Goal: Check status: Check status

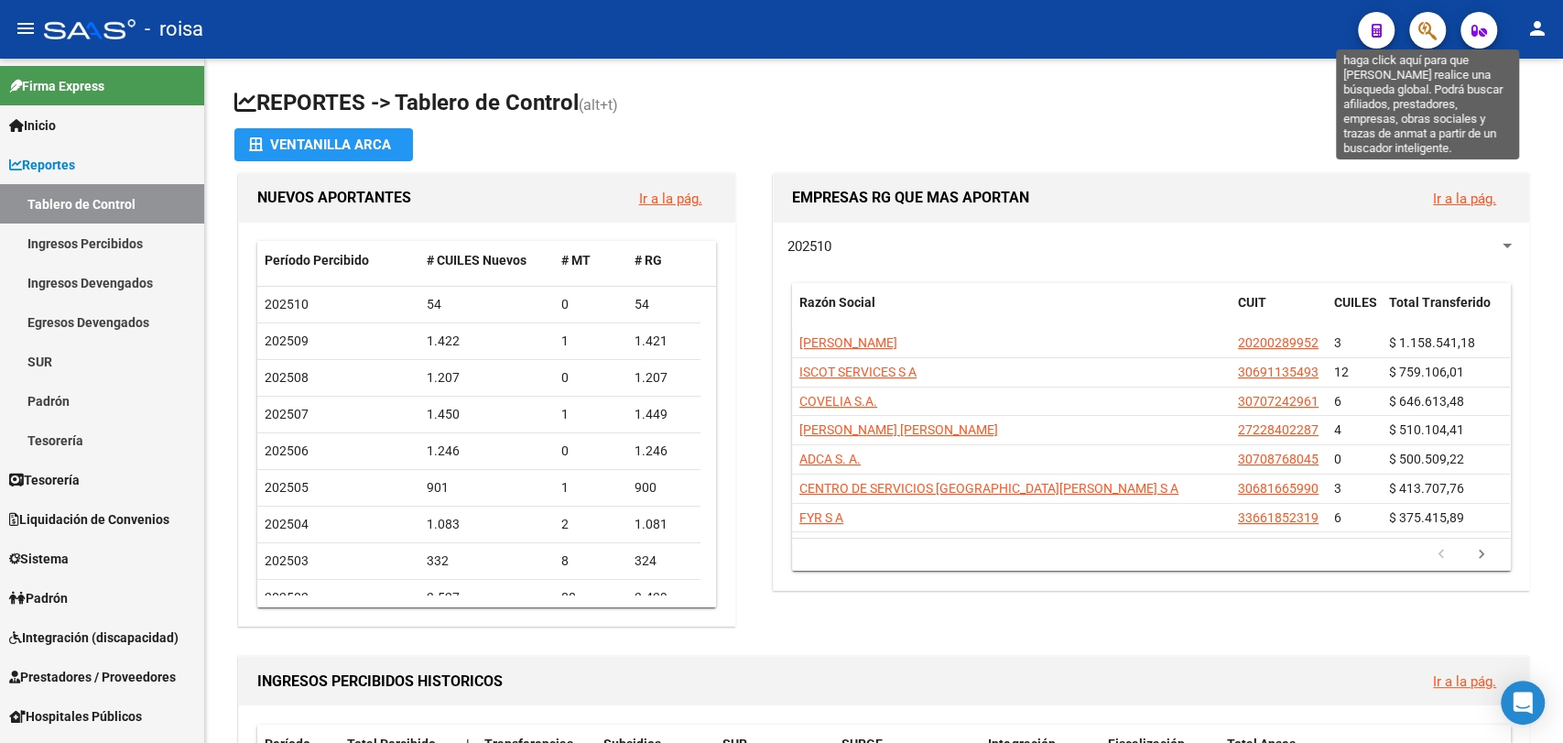
click at [1429, 39] on icon "button" at bounding box center [1428, 30] width 18 height 21
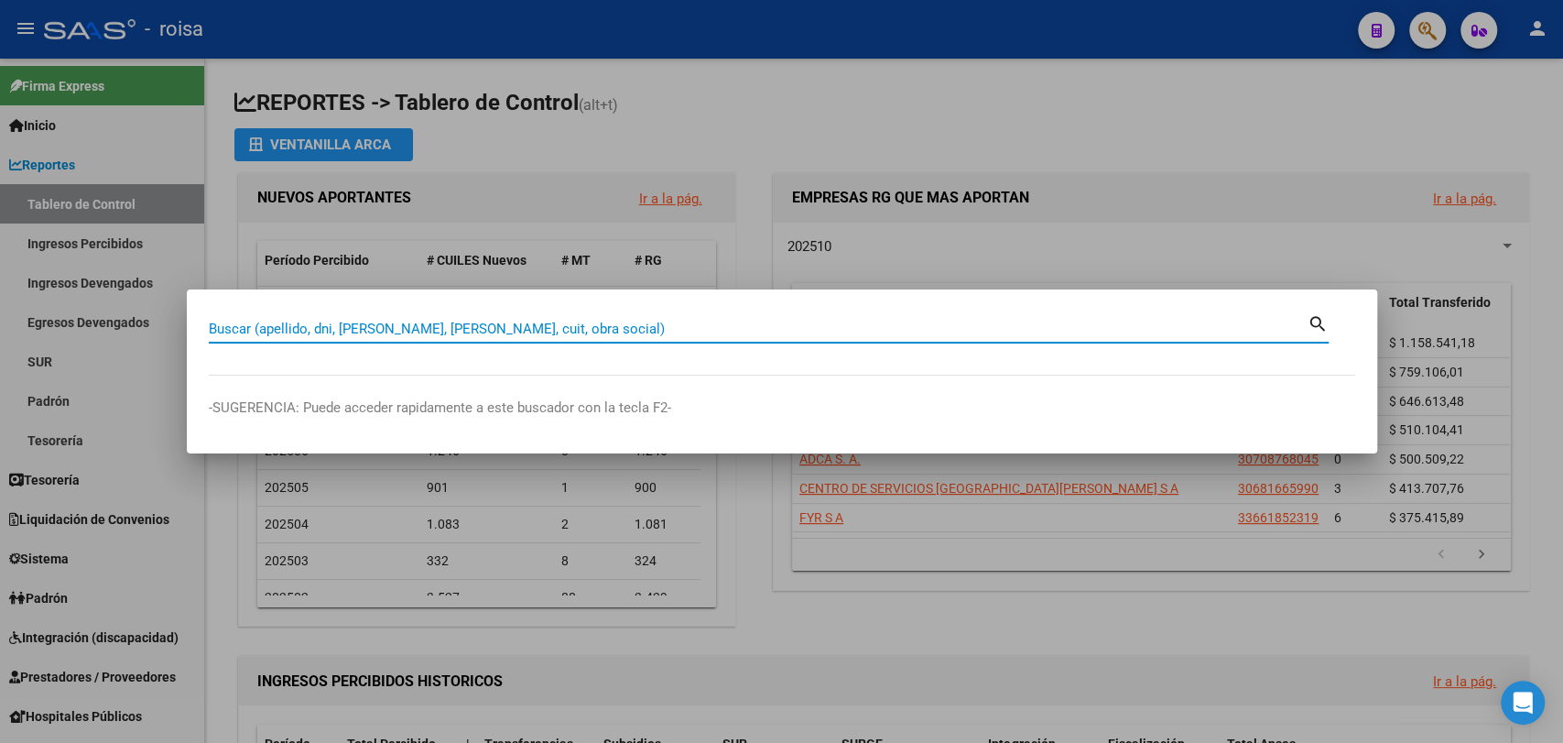
paste input "27860521"
type input "27860521"
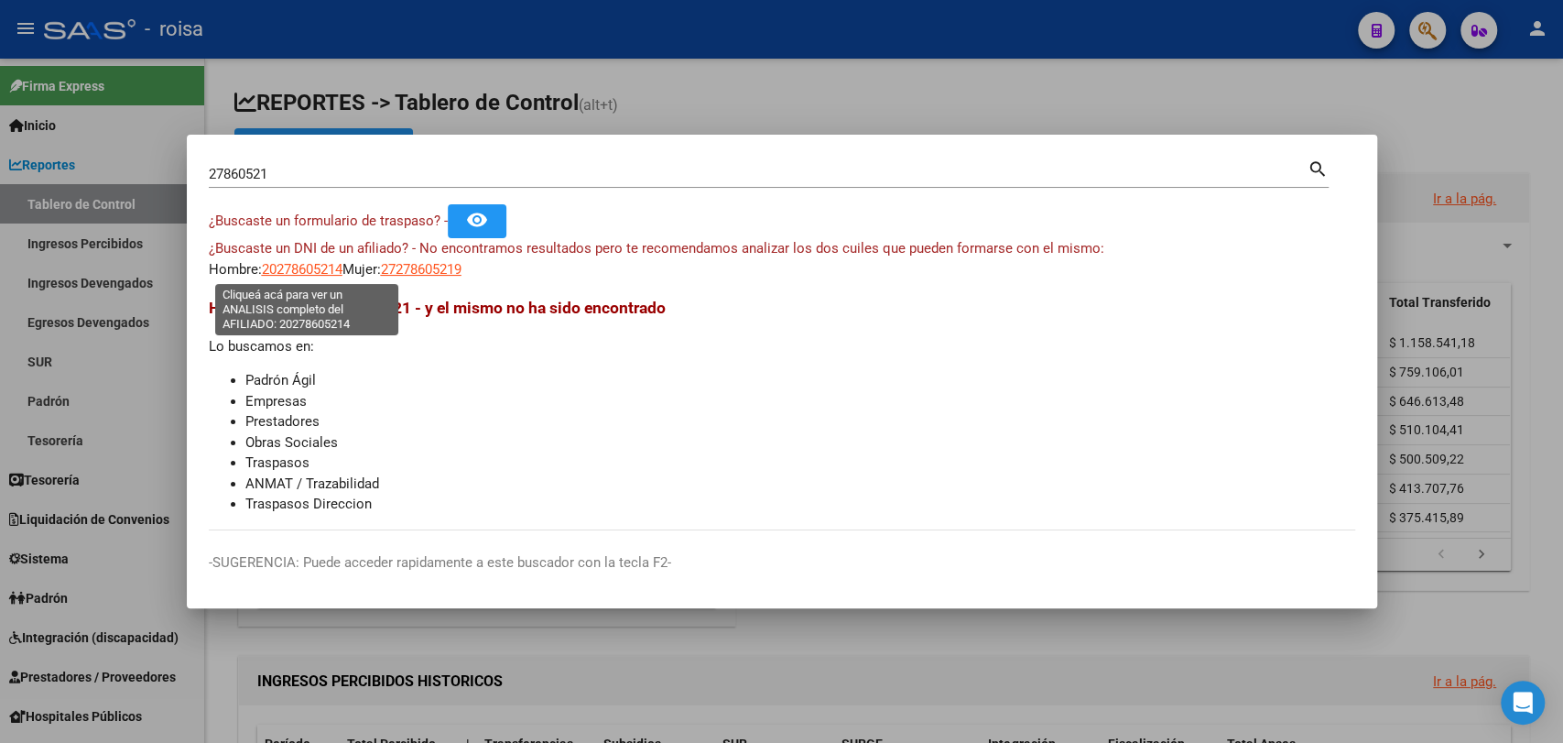
click at [308, 273] on span "20278605214" at bounding box center [302, 269] width 81 height 16
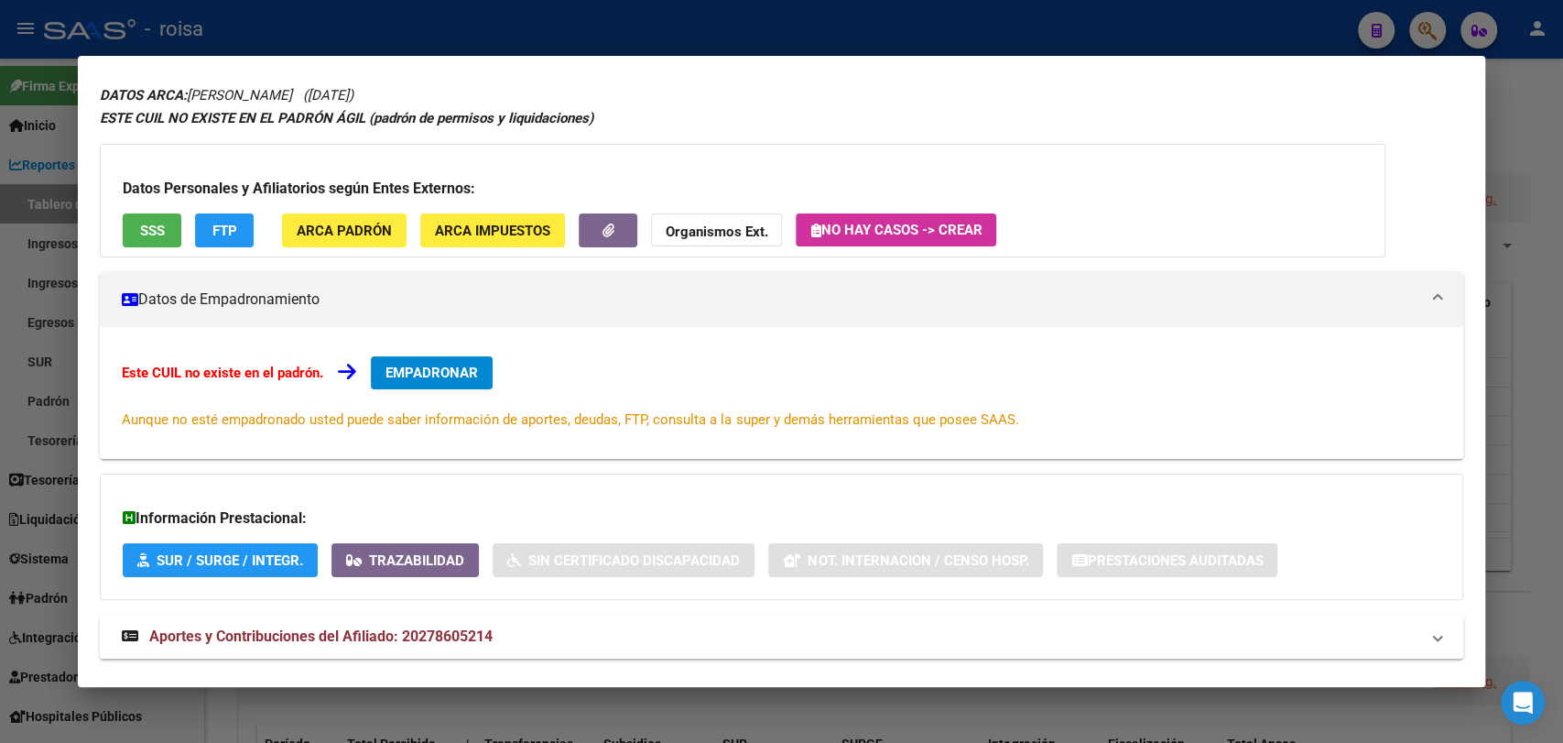
scroll to position [93, 0]
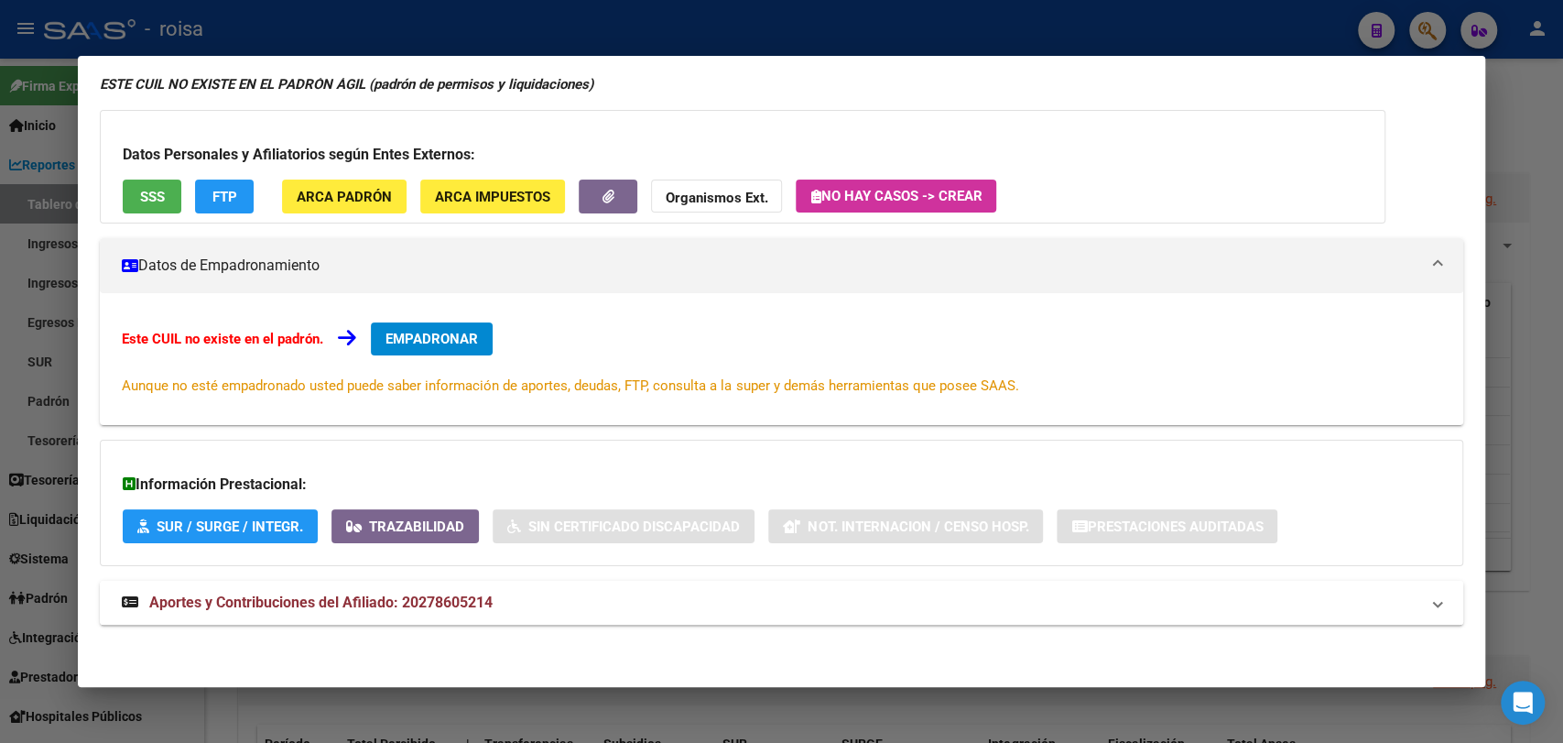
click at [343, 606] on span "Aportes y Contribuciones del Afiliado: 20278605214" at bounding box center [320, 601] width 343 height 17
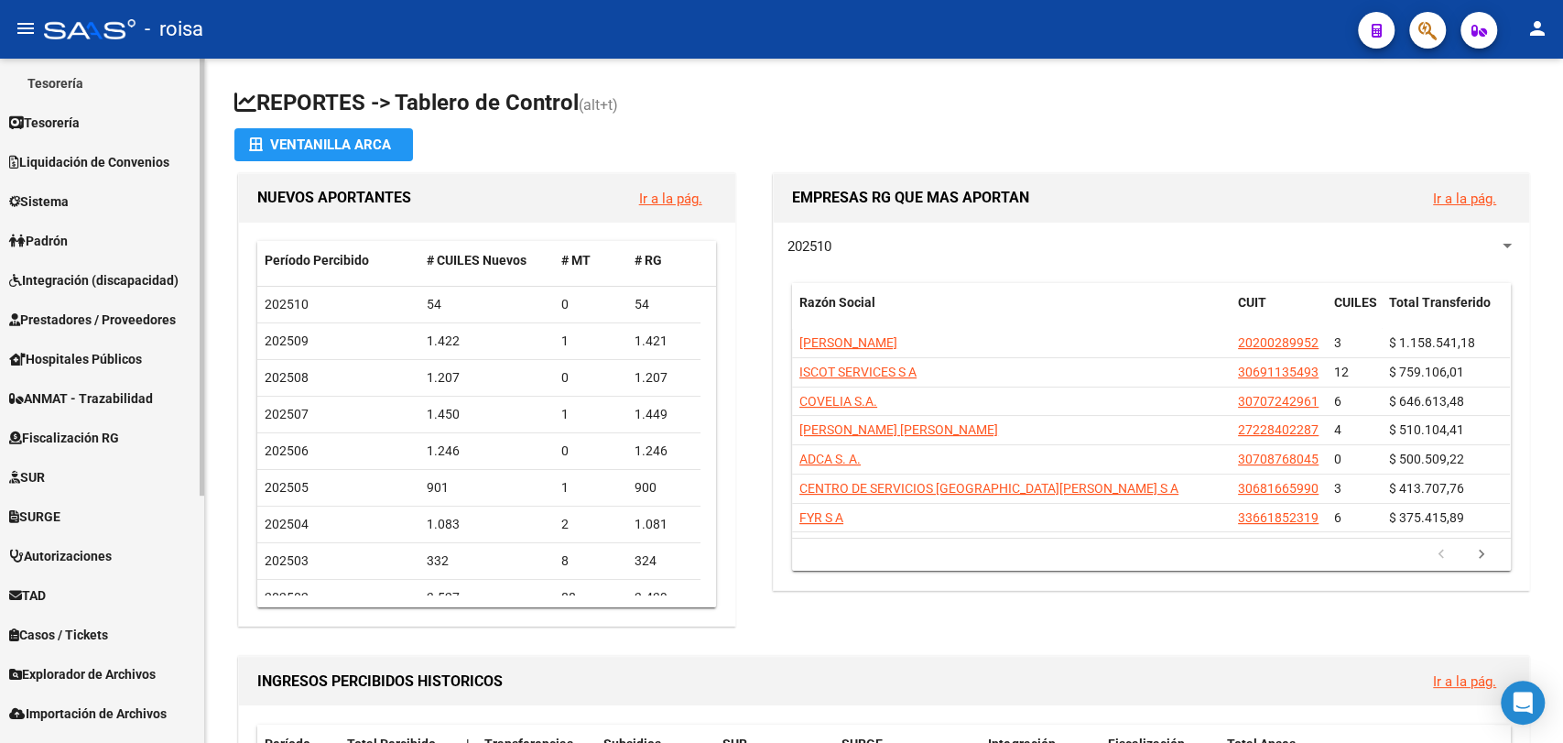
scroll to position [386, 0]
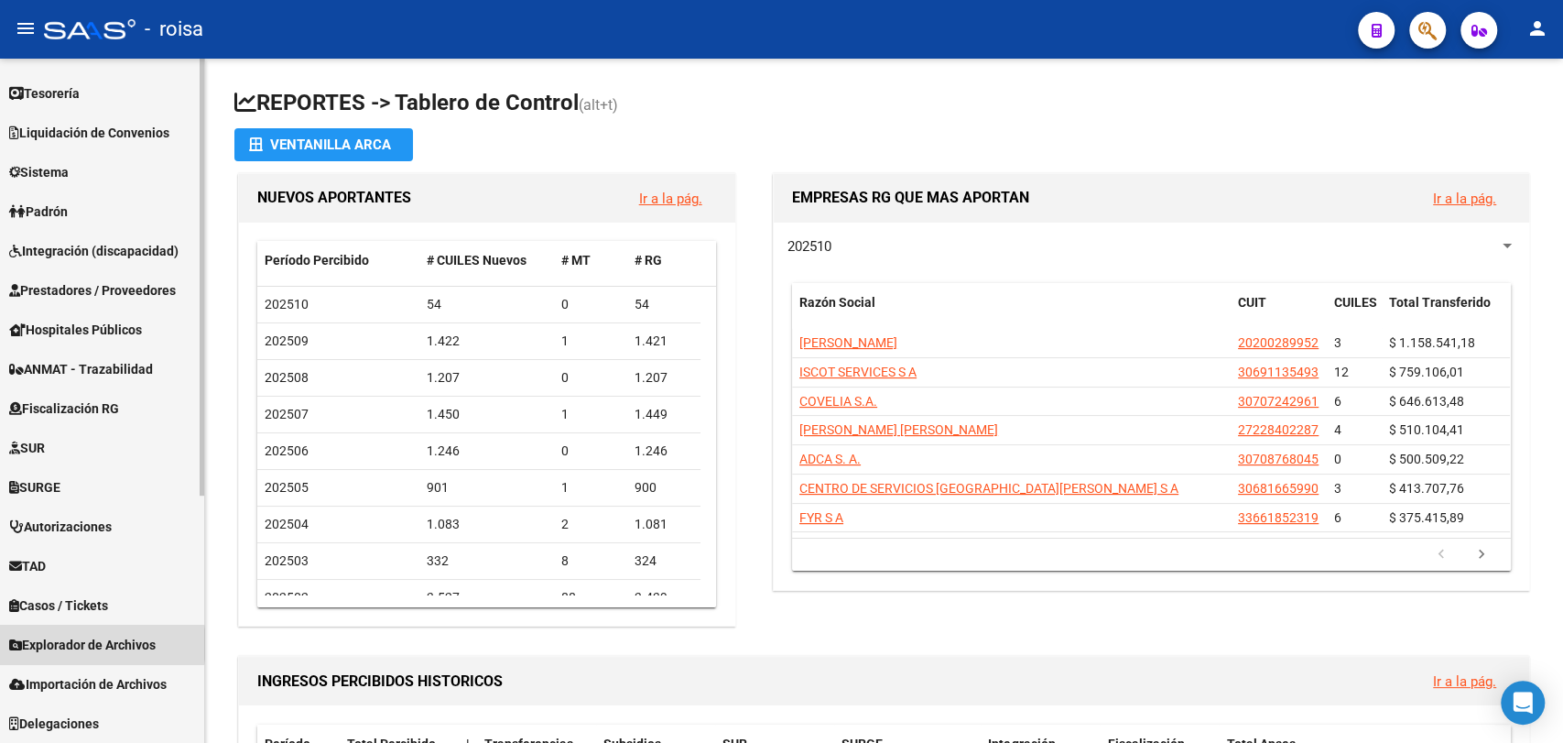
click at [79, 644] on span "Explorador de Archivos" at bounding box center [82, 645] width 147 height 20
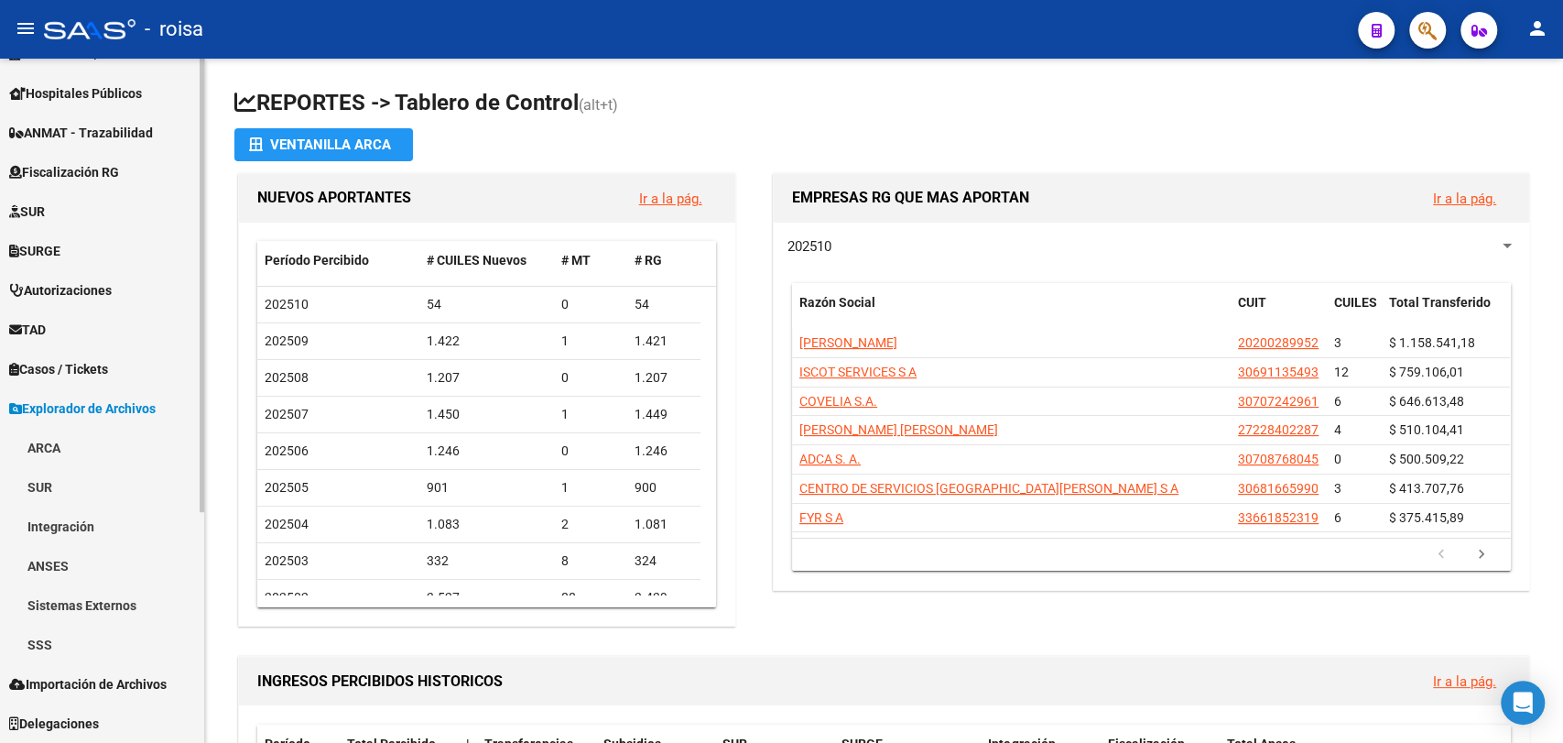
scroll to position [347, 0]
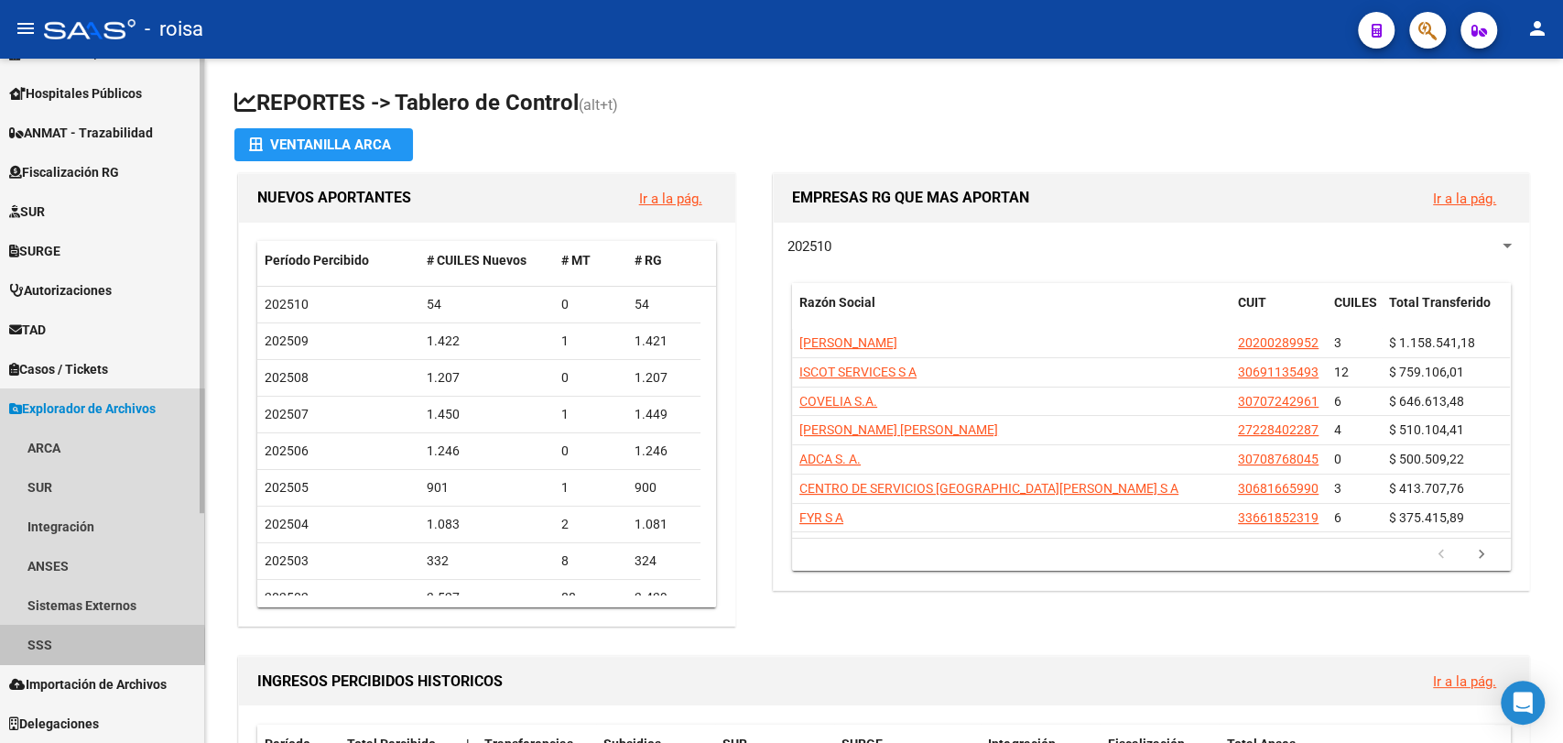
click at [69, 644] on link "SSS" at bounding box center [102, 644] width 204 height 39
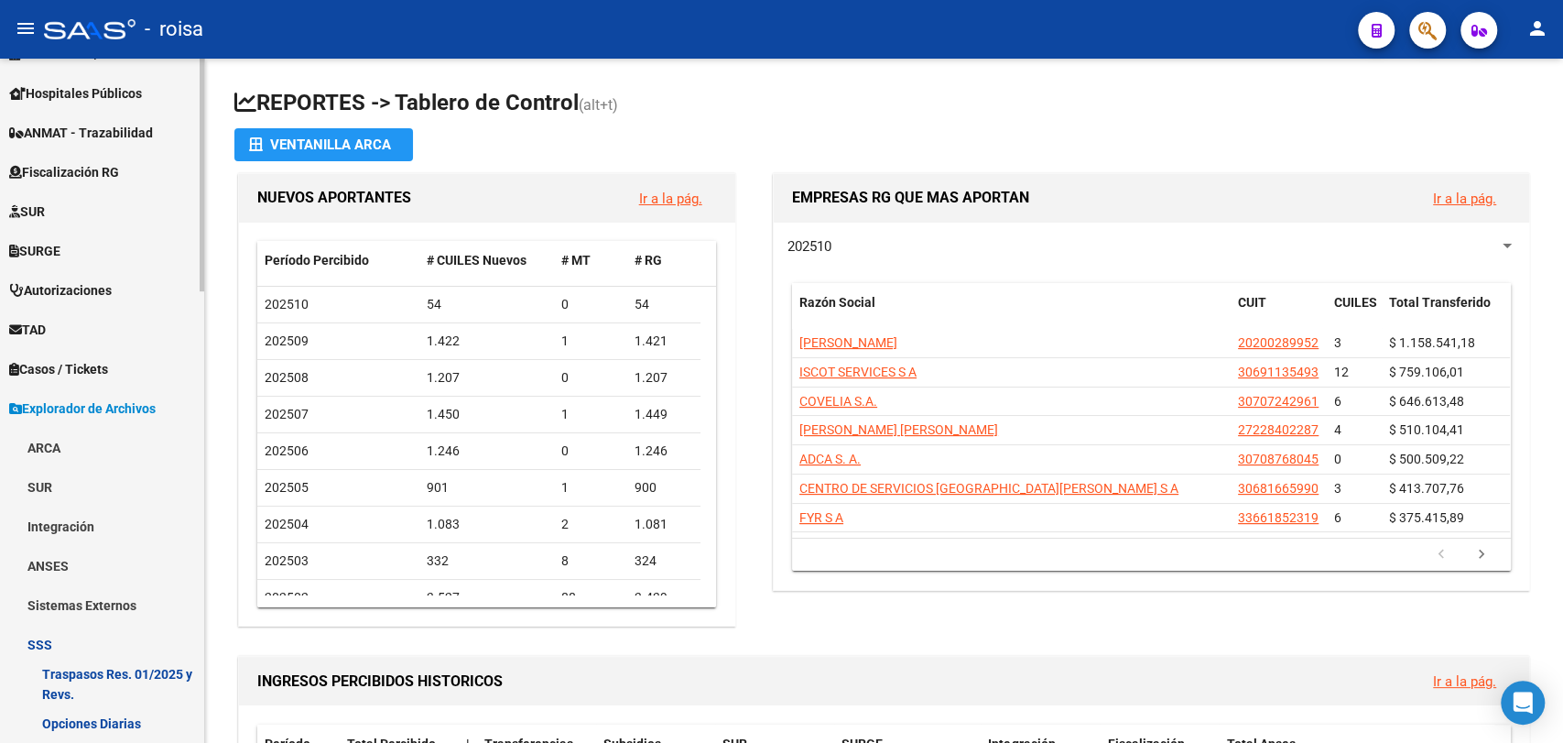
scroll to position [652, 0]
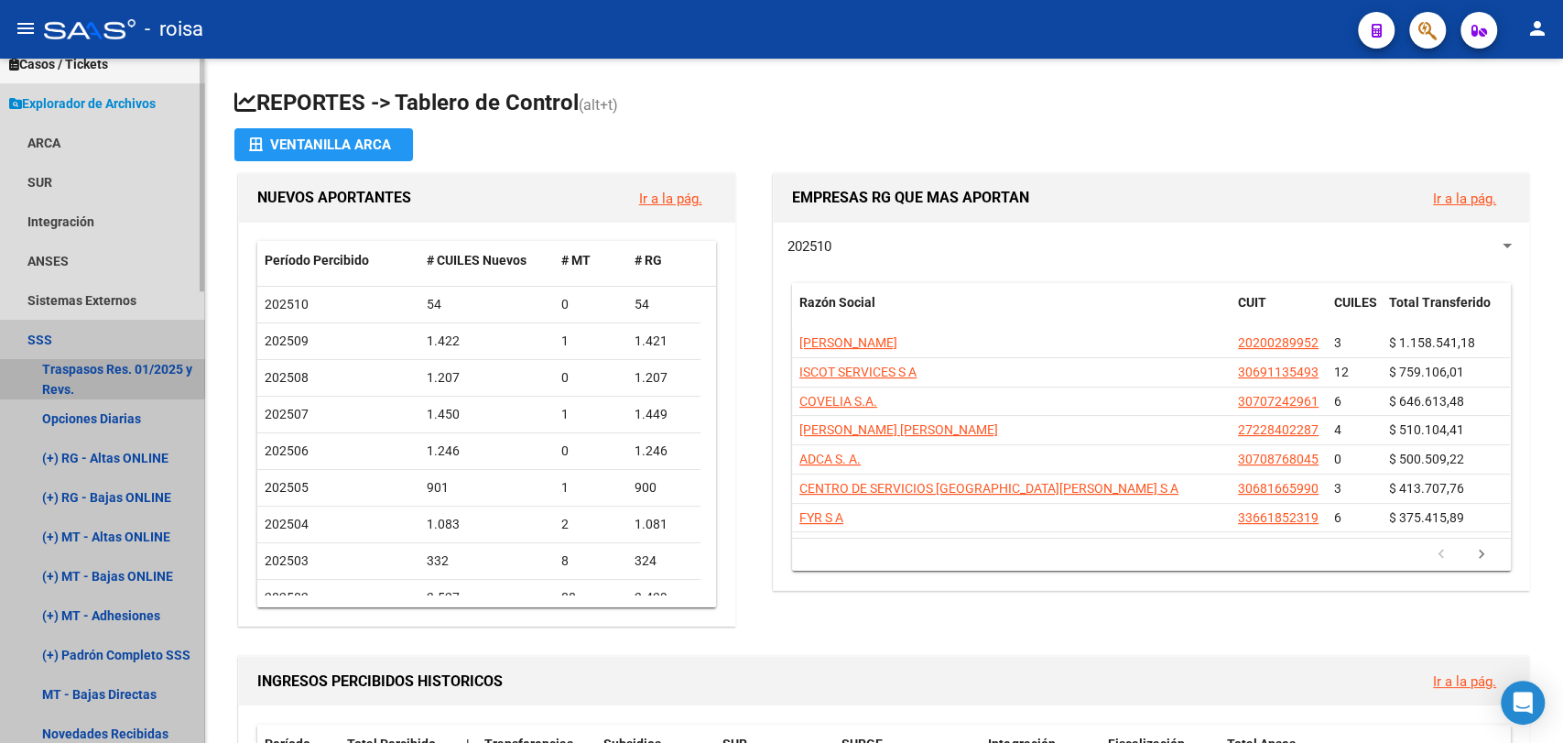
click at [80, 361] on link "Traspasos Res. 01/2025 y Revs." at bounding box center [102, 378] width 204 height 39
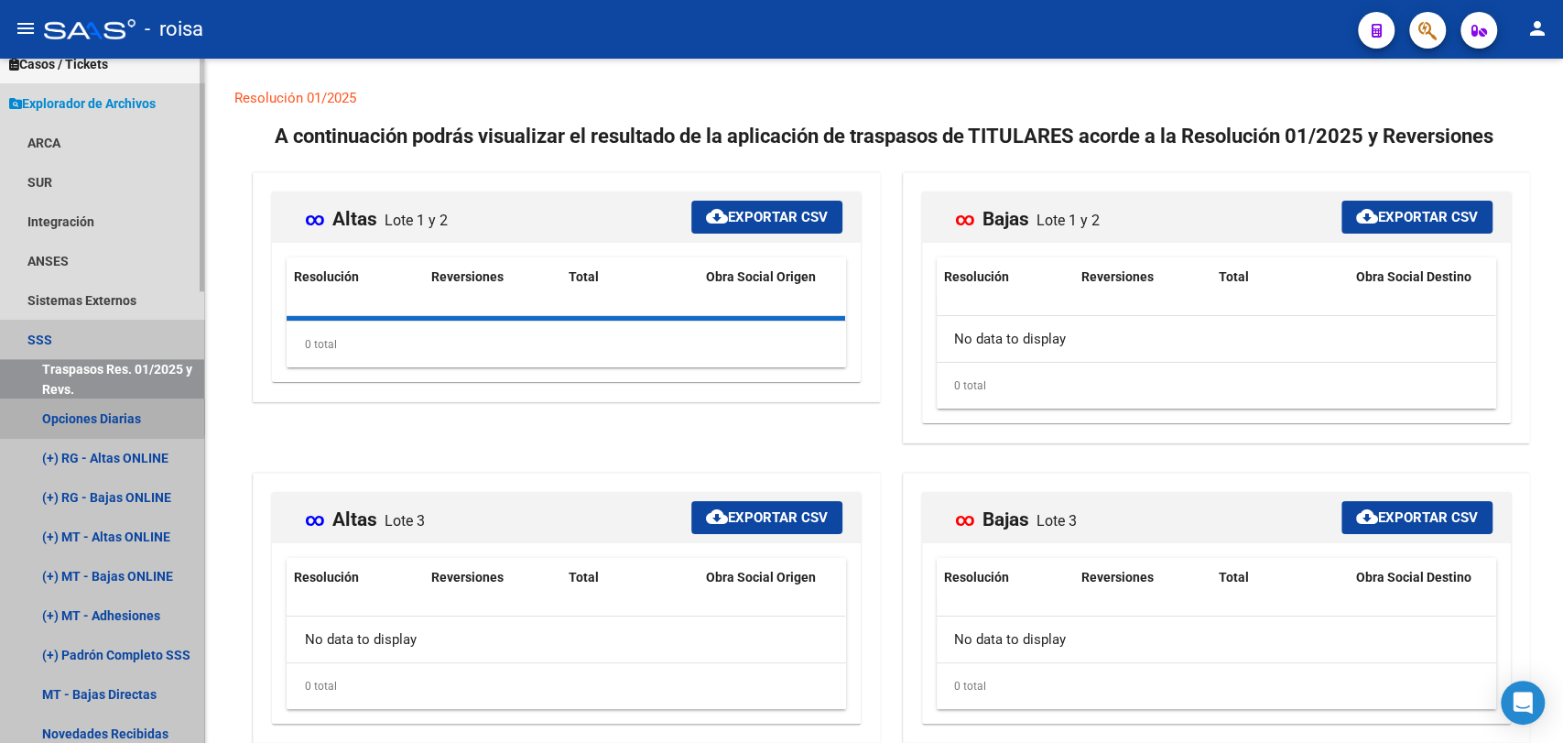
click at [47, 408] on link "Opciones Diarias" at bounding box center [102, 417] width 204 height 39
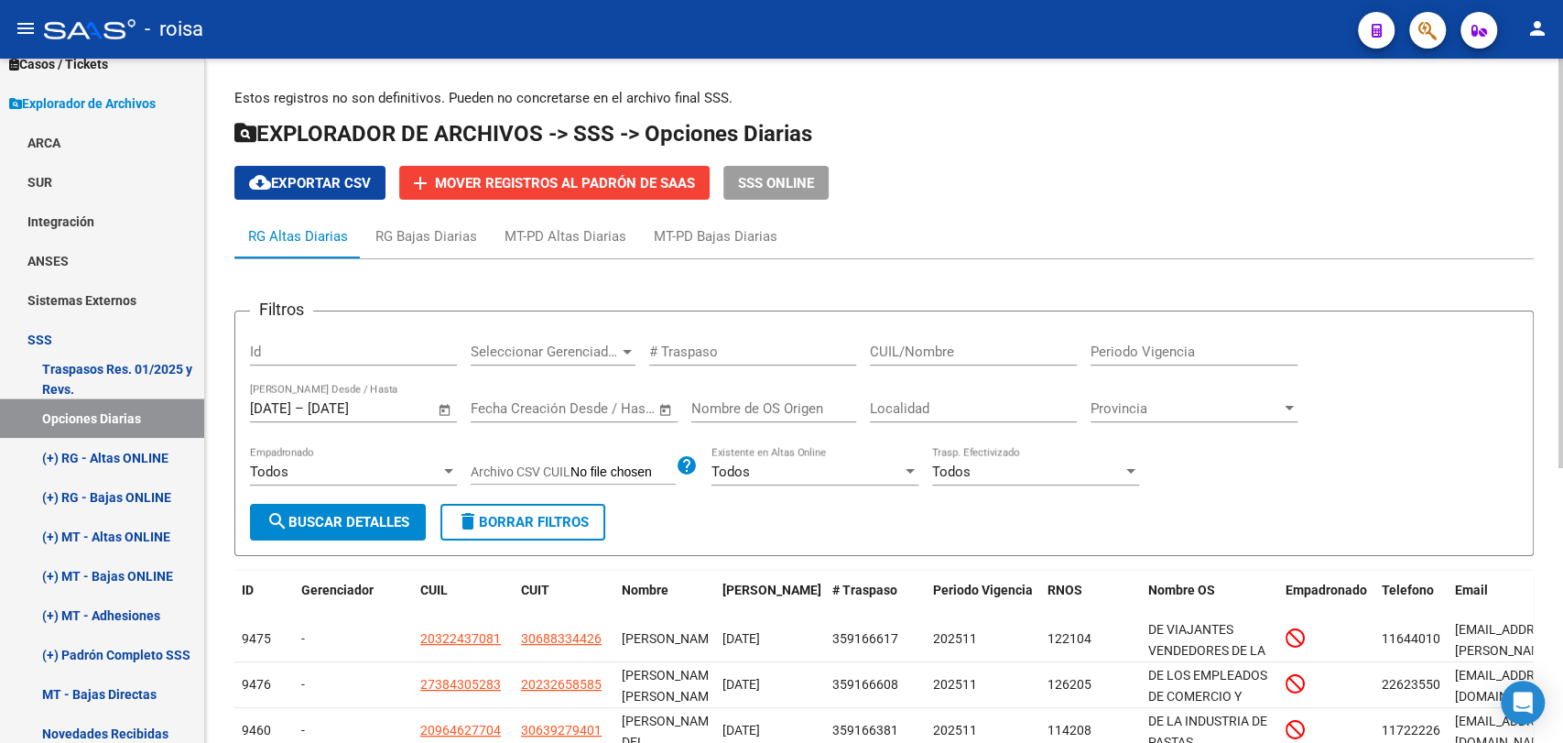
click at [440, 408] on span "Open calendar" at bounding box center [445, 409] width 44 height 44
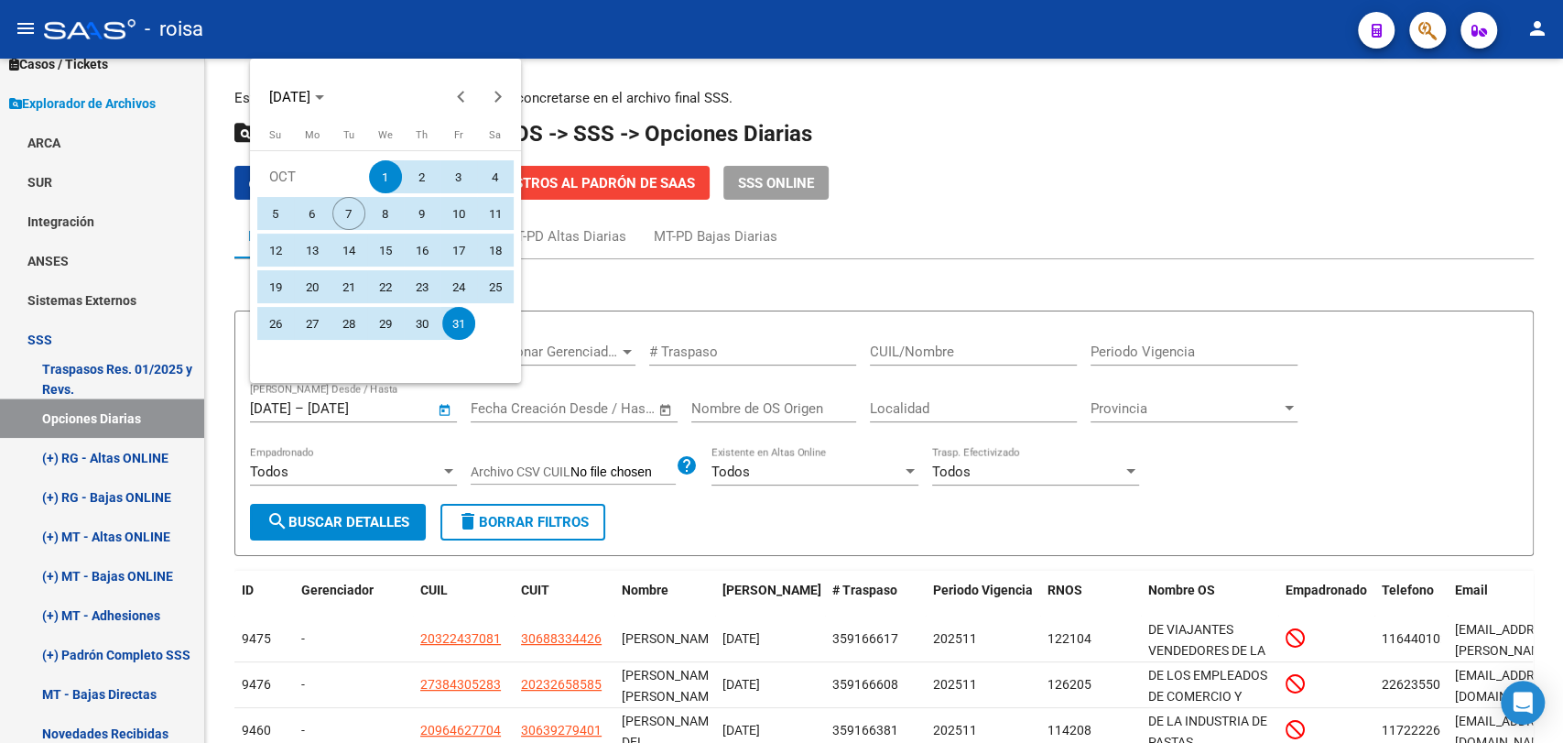
click at [721, 307] on div at bounding box center [781, 371] width 1563 height 743
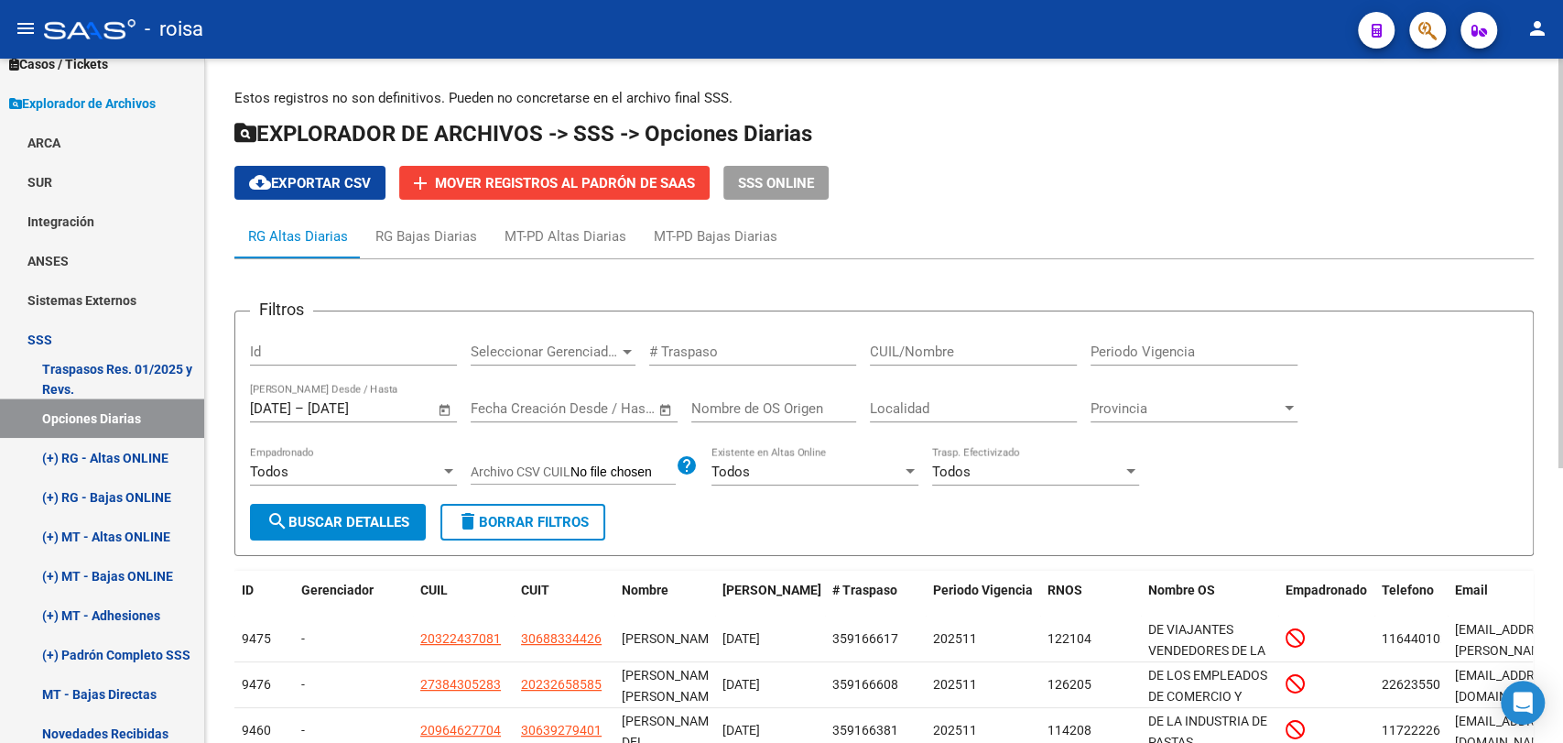
click at [983, 361] on div "CUIL/Nombre" at bounding box center [973, 345] width 207 height 39
click at [441, 410] on span "Open calendar" at bounding box center [445, 409] width 44 height 44
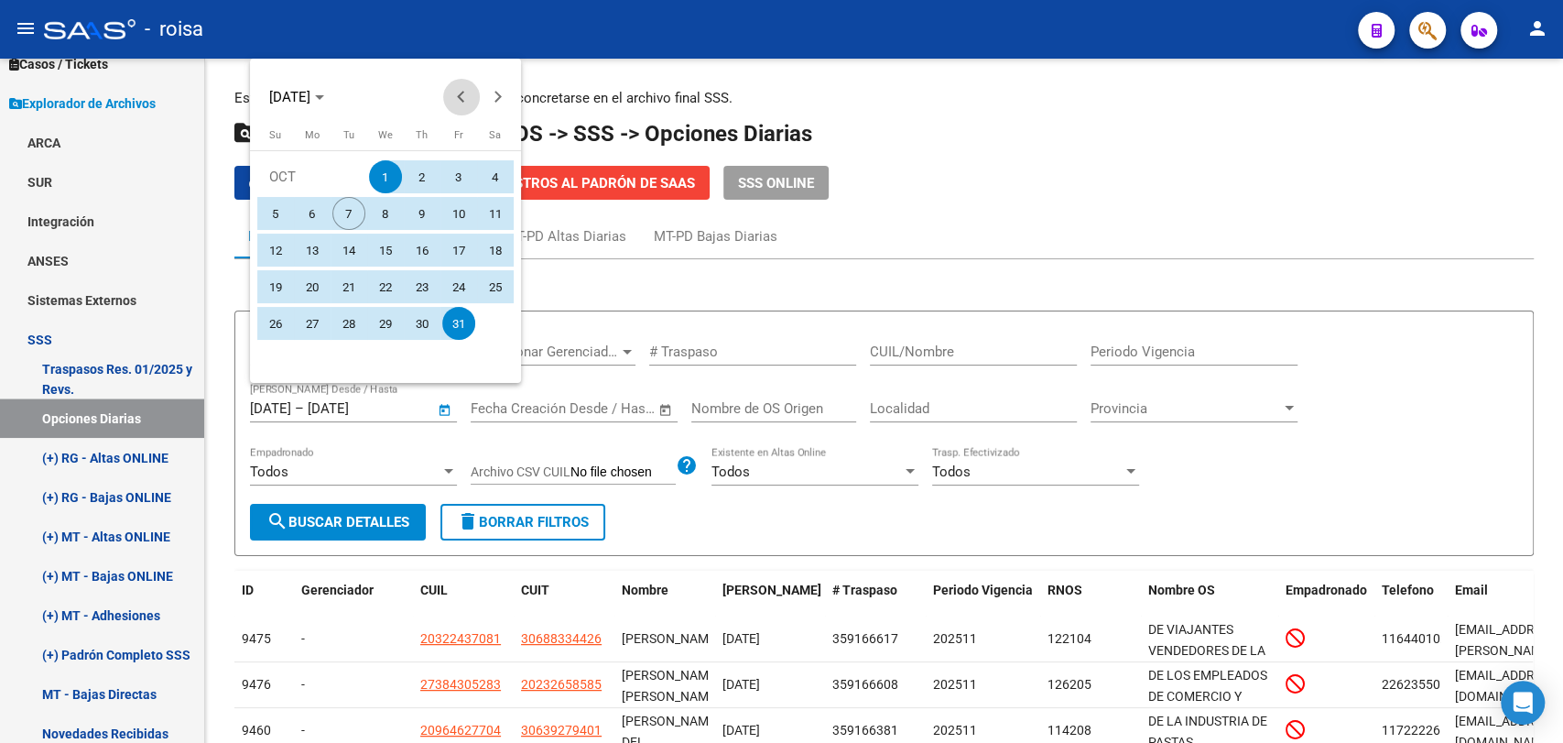
click at [454, 92] on span "Previous month" at bounding box center [461, 97] width 37 height 37
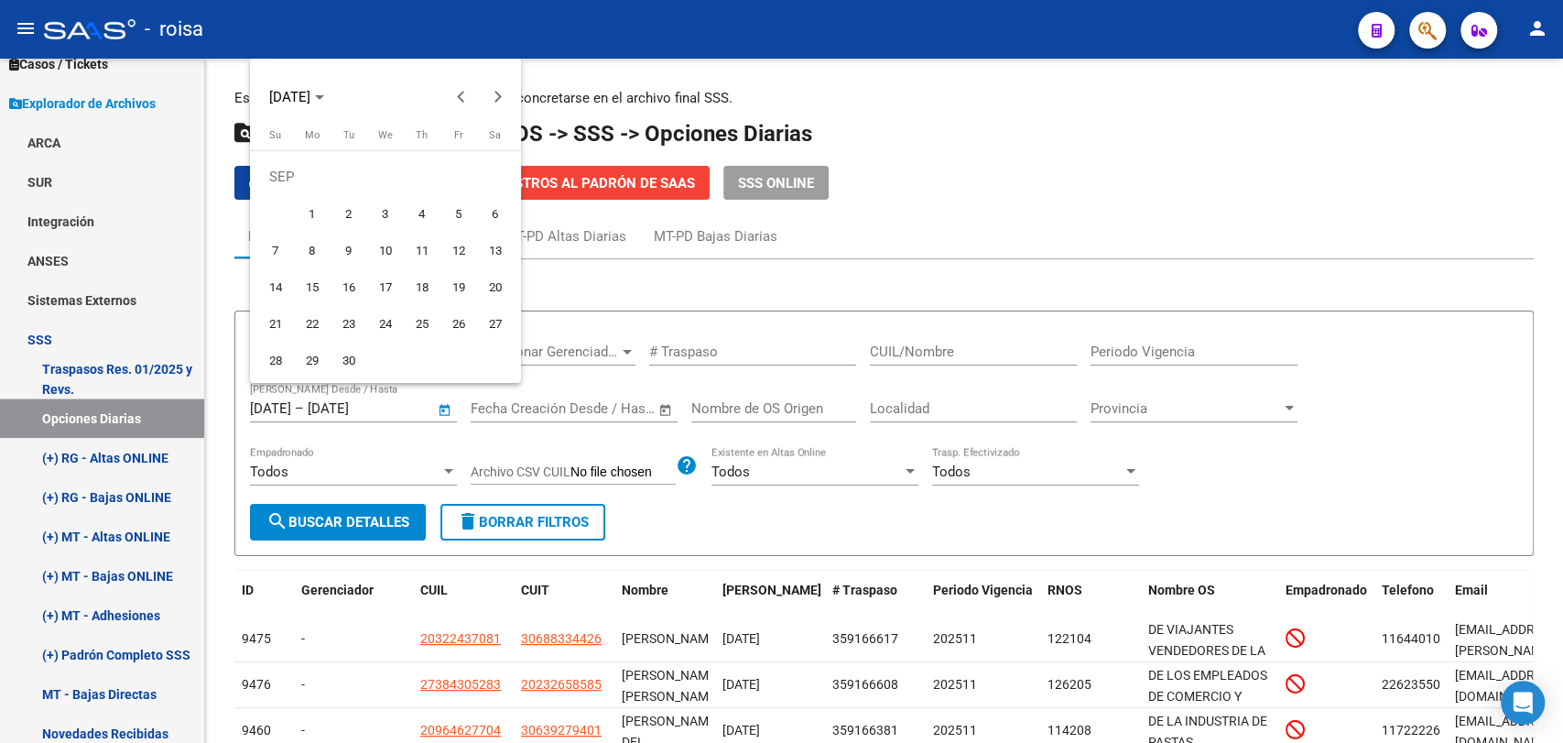
click at [307, 199] on span "1" at bounding box center [312, 213] width 33 height 33
type input "[DATE]"
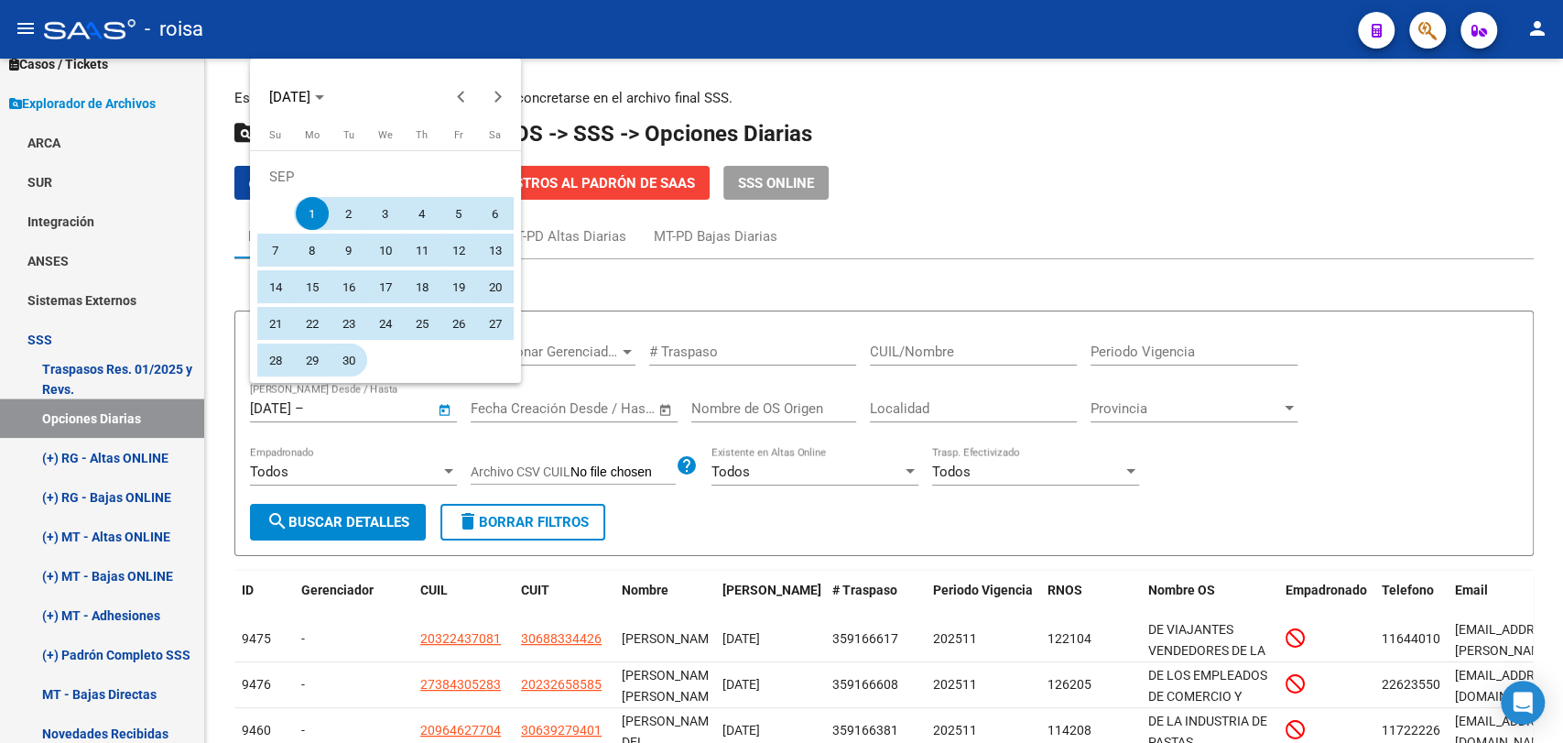
click at [343, 360] on span "30" at bounding box center [348, 359] width 33 height 33
type input "[DATE]"
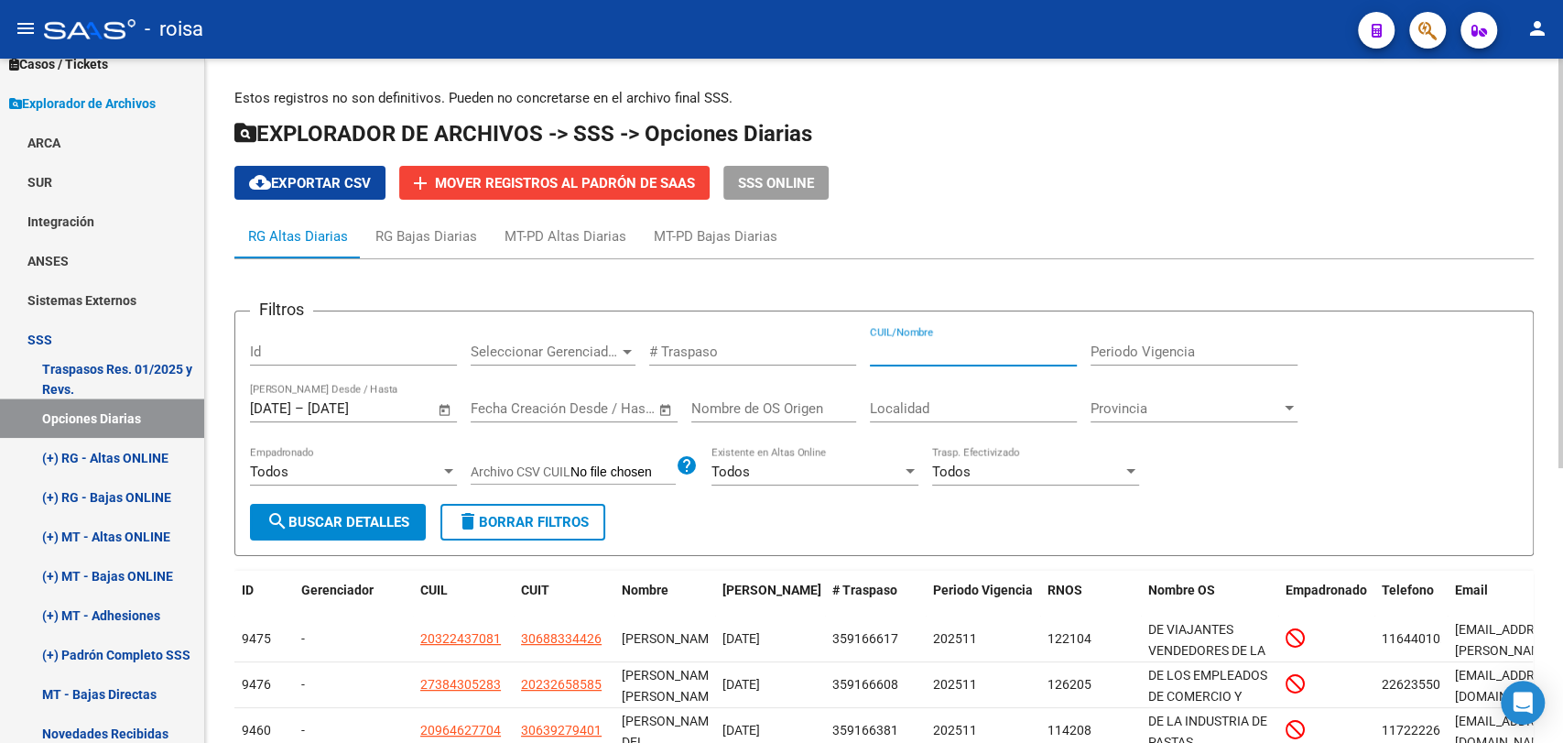
click at [952, 349] on input "CUIL/Nombre" at bounding box center [973, 351] width 207 height 16
paste input "20278605214"
type input "20278605214"
click at [370, 523] on span "search Buscar Detalles" at bounding box center [338, 522] width 143 height 16
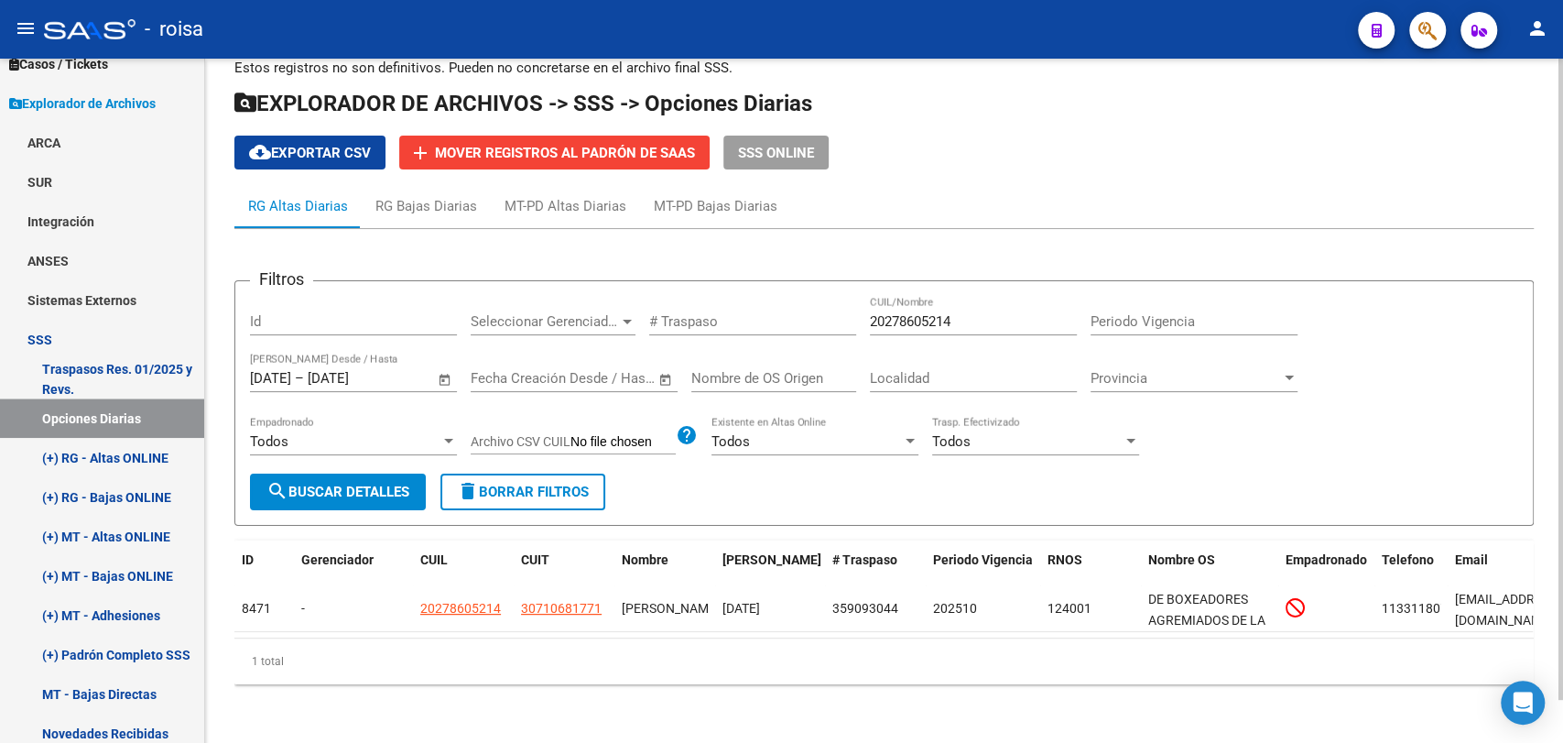
scroll to position [45, 0]
drag, startPoint x: 834, startPoint y: 639, endPoint x: 867, endPoint y: 639, distance: 33.0
click at [867, 639] on div "1 total" at bounding box center [884, 661] width 1300 height 46
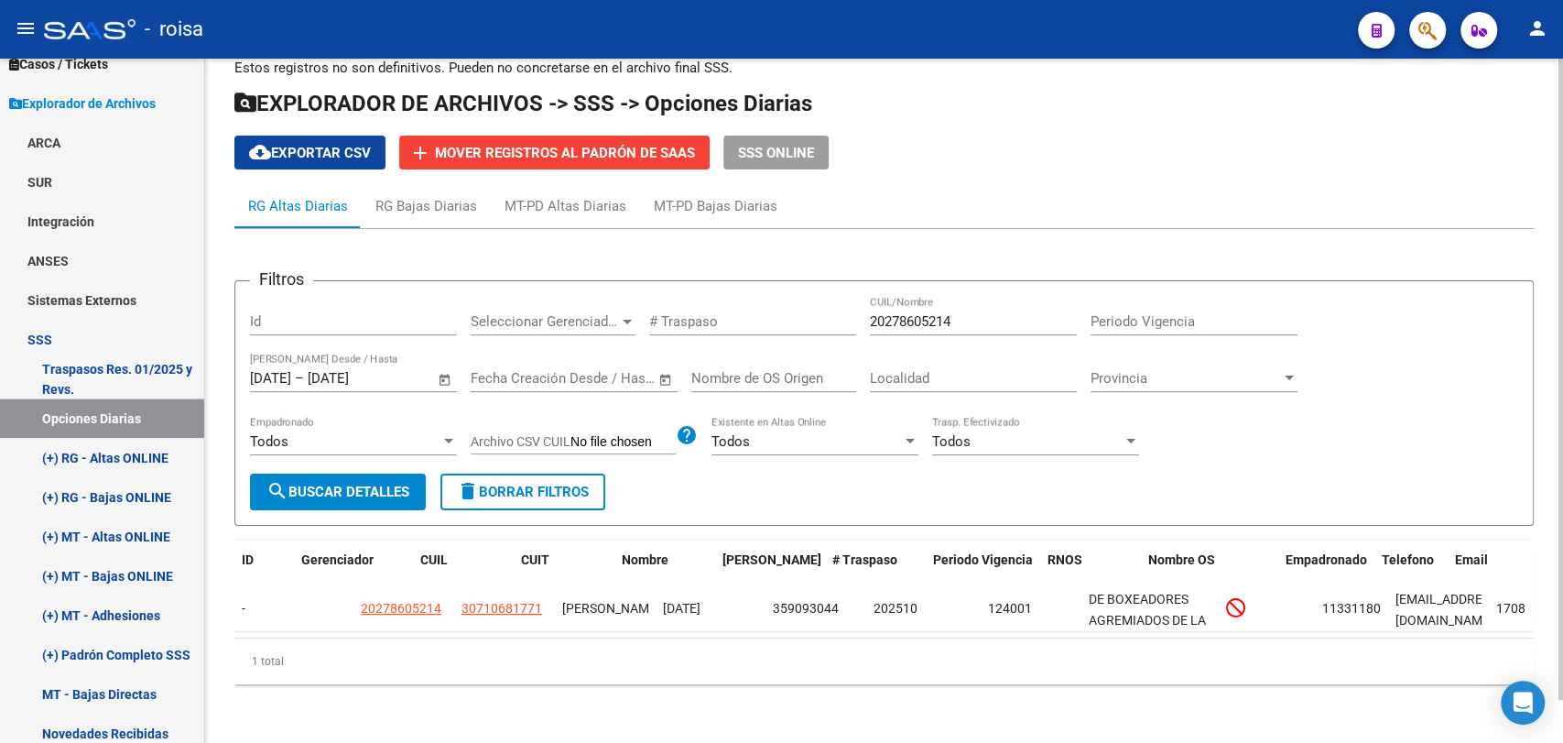
scroll to position [0, 0]
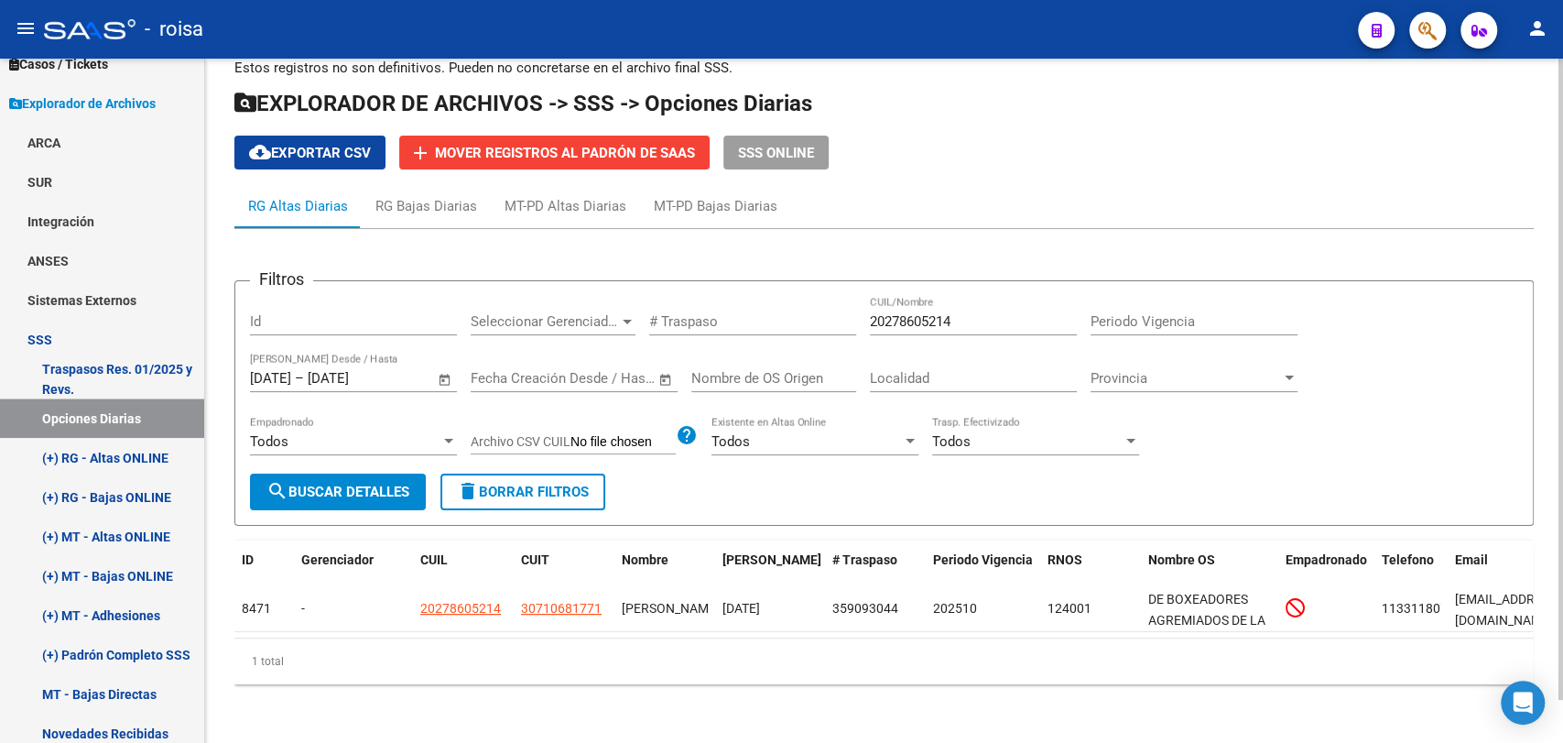
drag, startPoint x: 741, startPoint y: 637, endPoint x: 796, endPoint y: 630, distance: 55.4
click at [796, 630] on div "ID Gerenciador CUIL CUIT Nombre Fecha Traspaso # Traspaso Periodo Vigencia RNOS…" at bounding box center [884, 612] width 1300 height 144
